Goal: Task Accomplishment & Management: Manage account settings

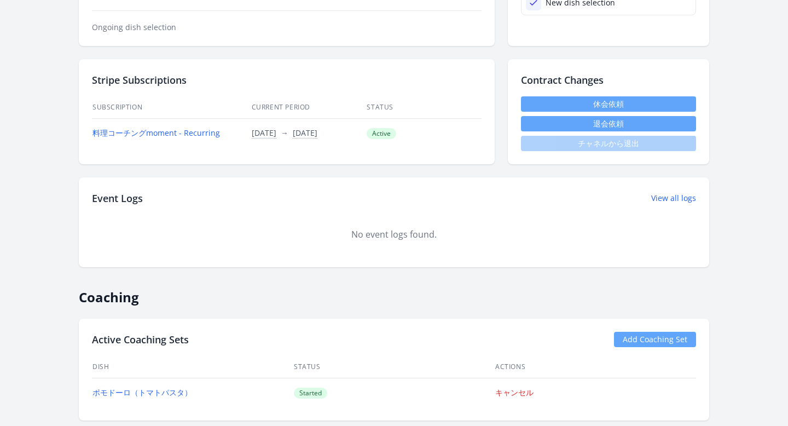
scroll to position [145, 0]
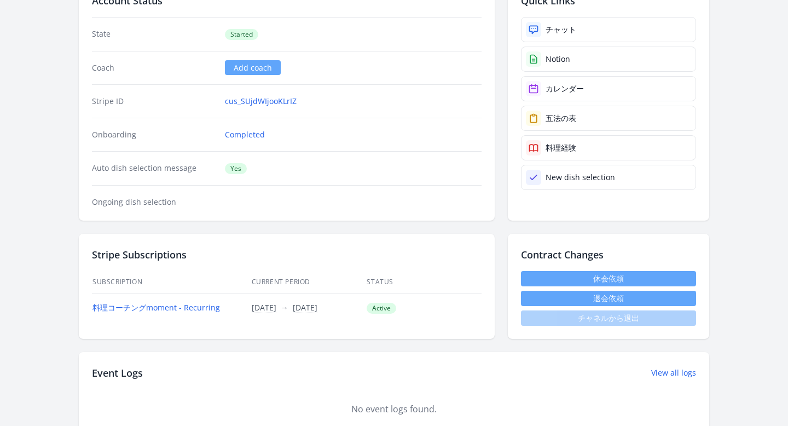
click at [537, 275] on link "休会依頼" at bounding box center [608, 278] width 175 height 15
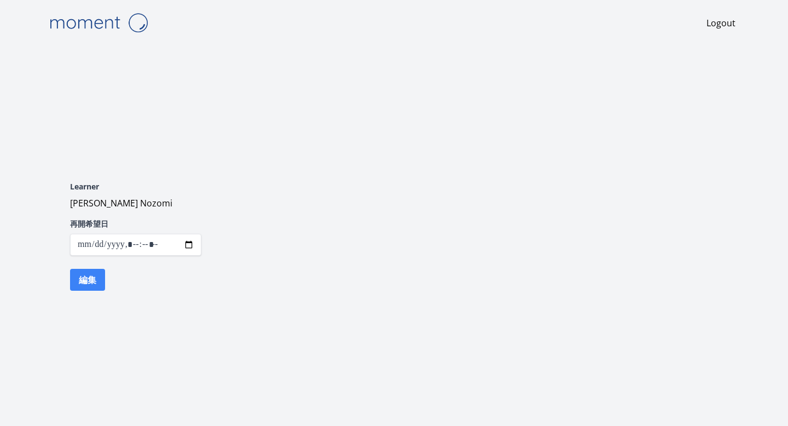
click at [182, 243] on input "datetime-local" at bounding box center [135, 245] width 131 height 22
click at [189, 244] on input "datetime-local" at bounding box center [135, 245] width 131 height 22
type input "**********"
click at [274, 199] on div "Learner [PERSON_NAME] Nozomi 再開希望日 編集" at bounding box center [394, 236] width 700 height 188
click at [97, 277] on button "編集" at bounding box center [87, 280] width 35 height 22
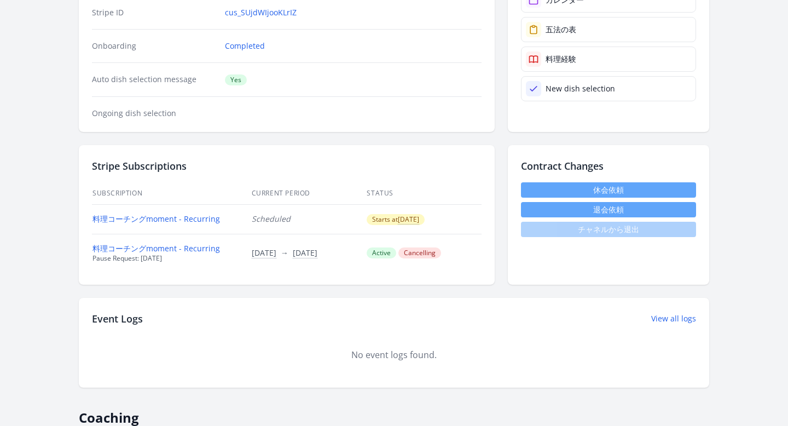
scroll to position [266, 0]
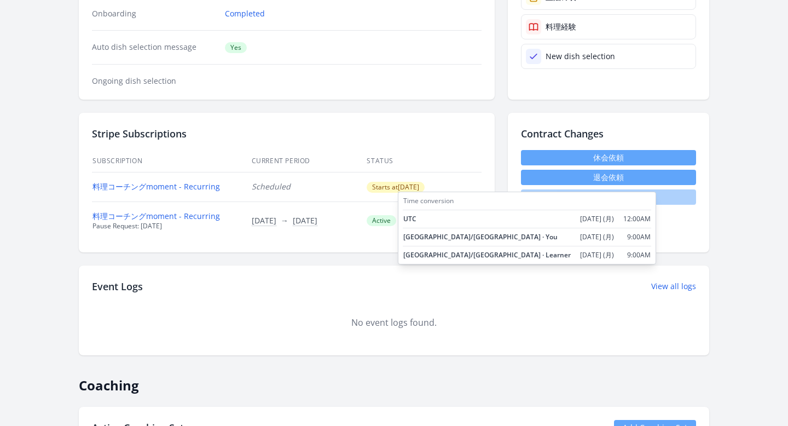
click at [419, 183] on span "2026/3/9" at bounding box center [408, 187] width 21 height 10
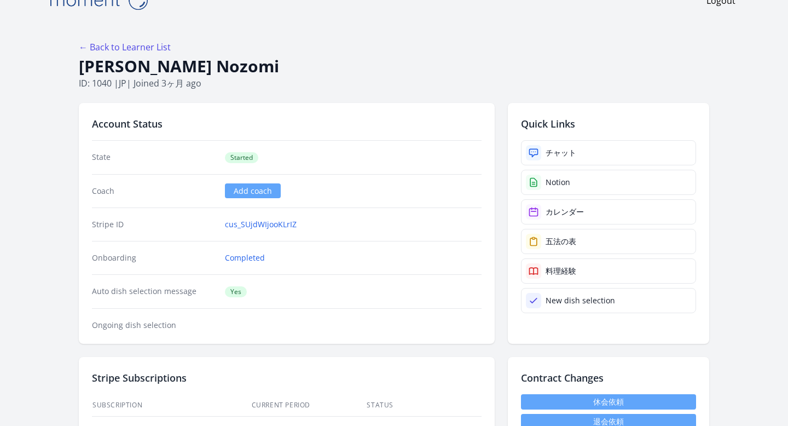
scroll to position [0, 0]
